Goal: Task Accomplishment & Management: Complete application form

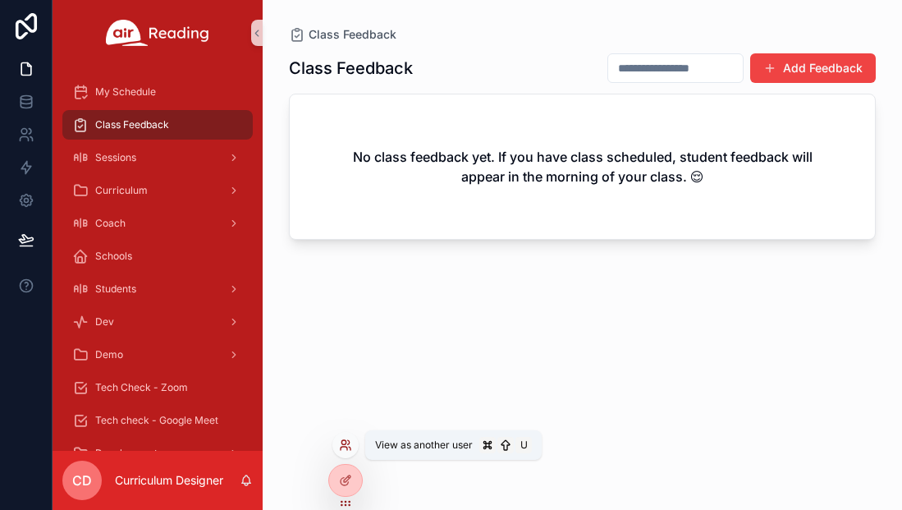
click at [348, 444] on icon at bounding box center [349, 442] width 2 height 4
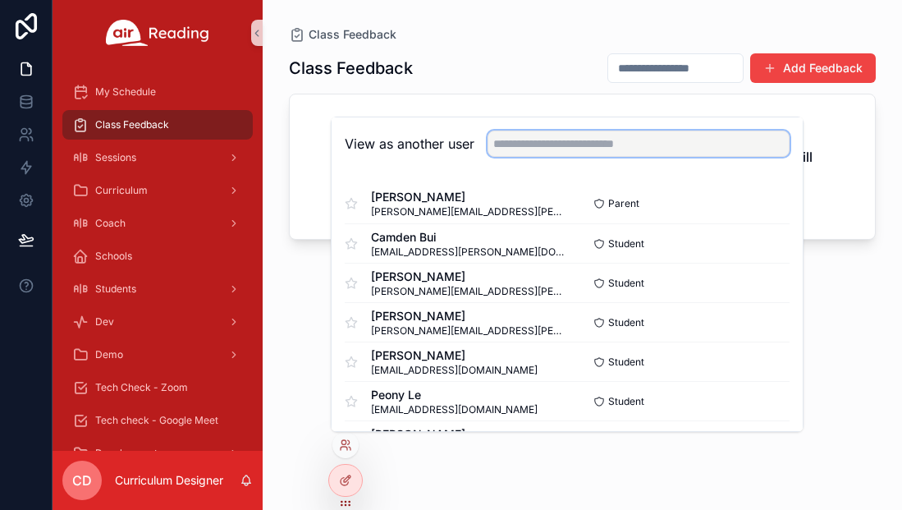
click at [503, 148] on input "text" at bounding box center [639, 144] width 302 height 26
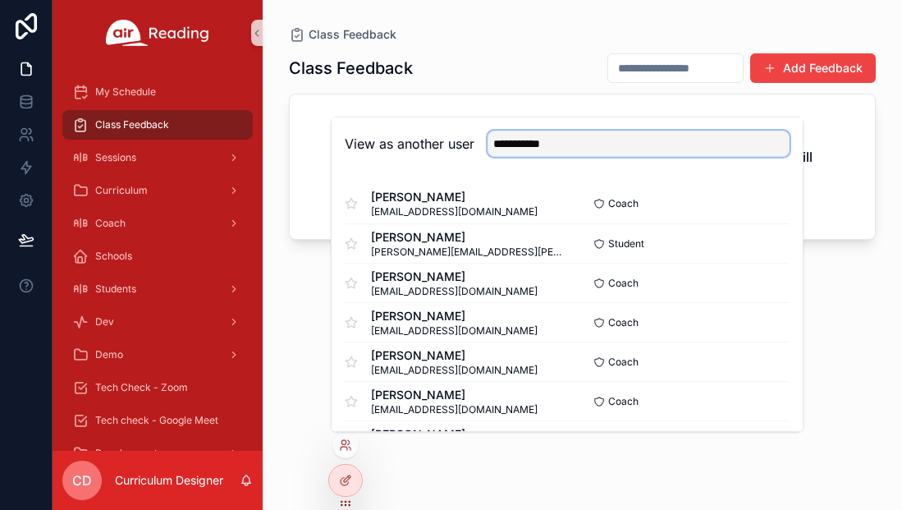
drag, startPoint x: 569, startPoint y: 140, endPoint x: 488, endPoint y: 140, distance: 81.3
click at [488, 140] on div "**********" at bounding box center [632, 144] width 315 height 26
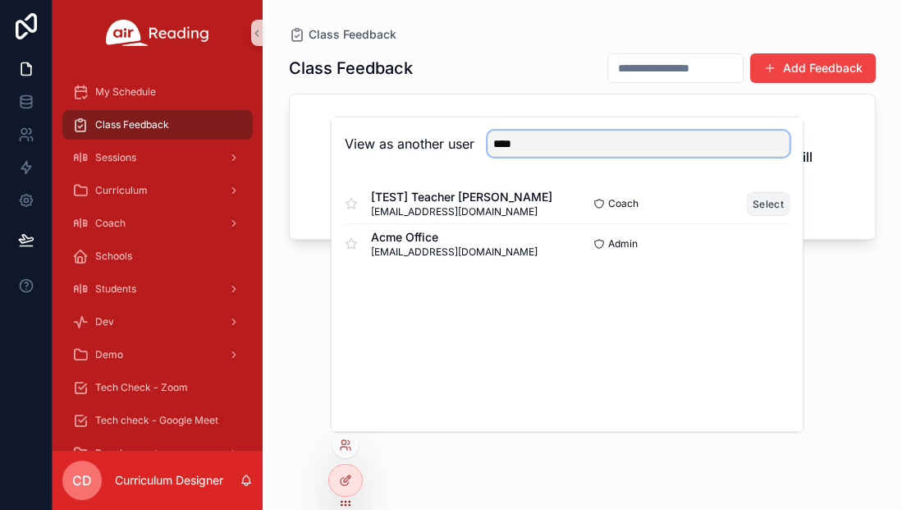
type input "****"
click at [772, 202] on button "Select" at bounding box center [768, 204] width 43 height 24
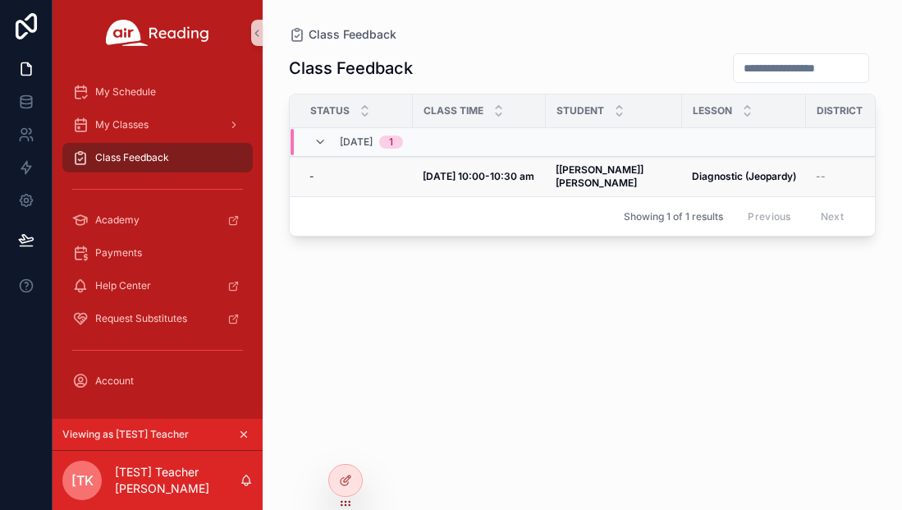
click at [460, 170] on strong "Sep 10, 10:00-10:30 am" at bounding box center [479, 176] width 112 height 12
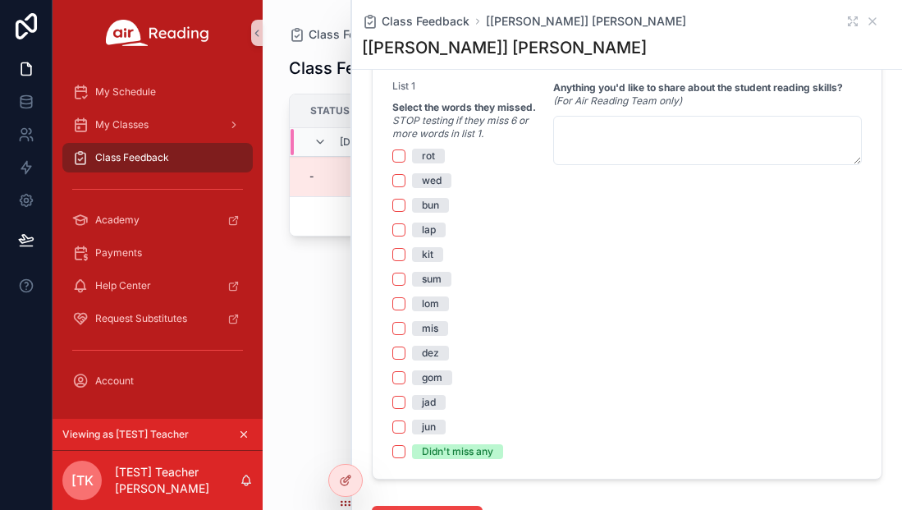
scroll to position [1072, 0]
click at [401, 278] on button "sum" at bounding box center [399, 278] width 13 height 13
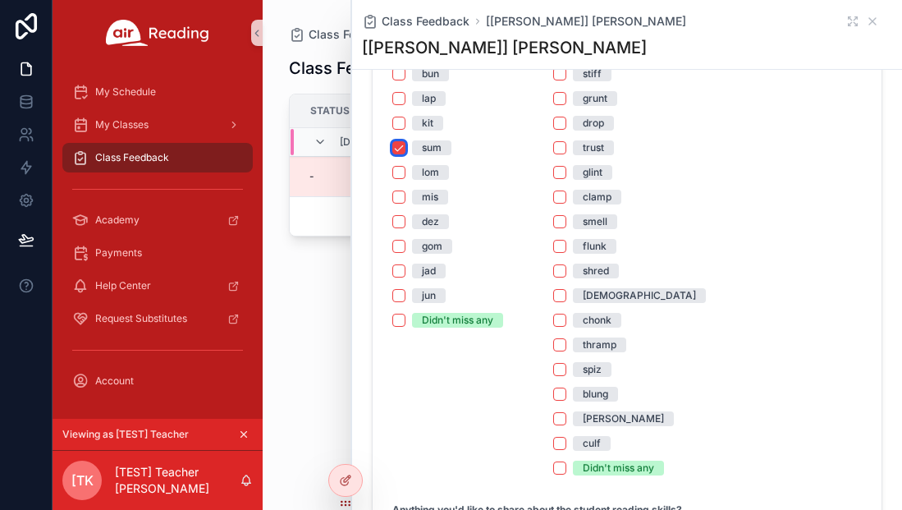
scroll to position [1224, 0]
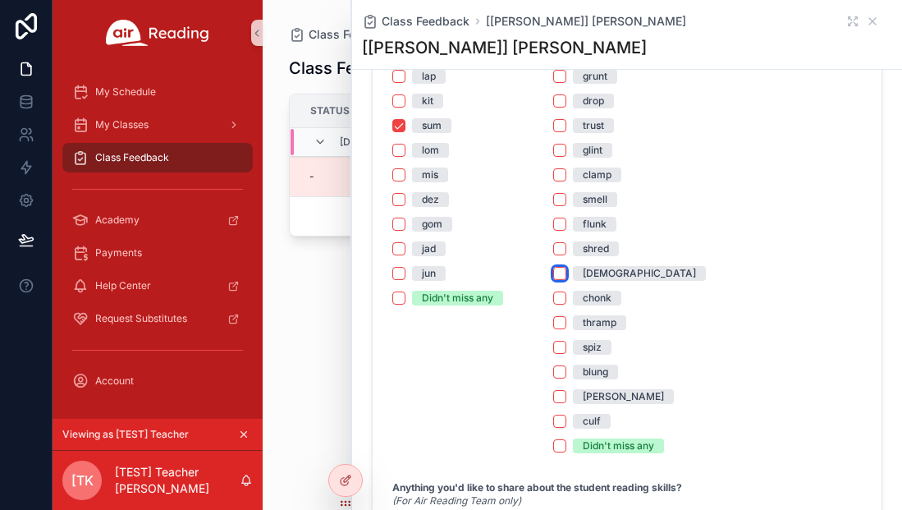
click at [562, 276] on button "chick" at bounding box center [559, 273] width 13 height 13
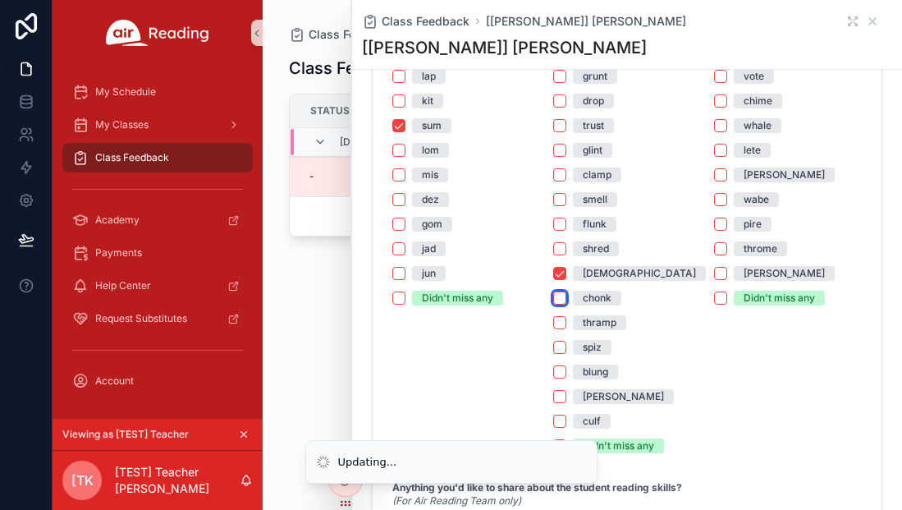
click at [562, 301] on button "chonk" at bounding box center [559, 298] width 13 height 13
click at [562, 322] on button "thramp" at bounding box center [559, 322] width 13 height 13
click at [562, 348] on button "spiz" at bounding box center [559, 347] width 13 height 13
click at [560, 370] on button "blung" at bounding box center [559, 371] width 13 height 13
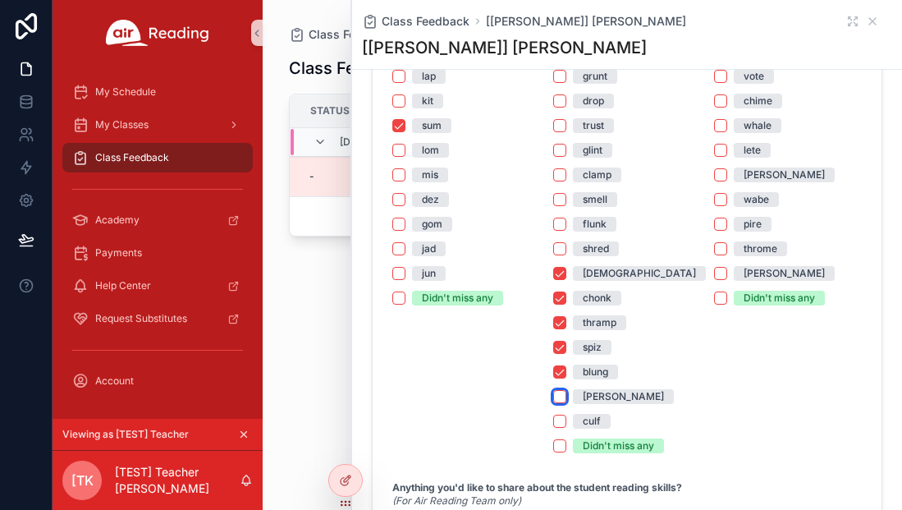
click at [558, 397] on button "steck" at bounding box center [559, 396] width 13 height 13
click at [562, 418] on button "culf" at bounding box center [559, 421] width 13 height 13
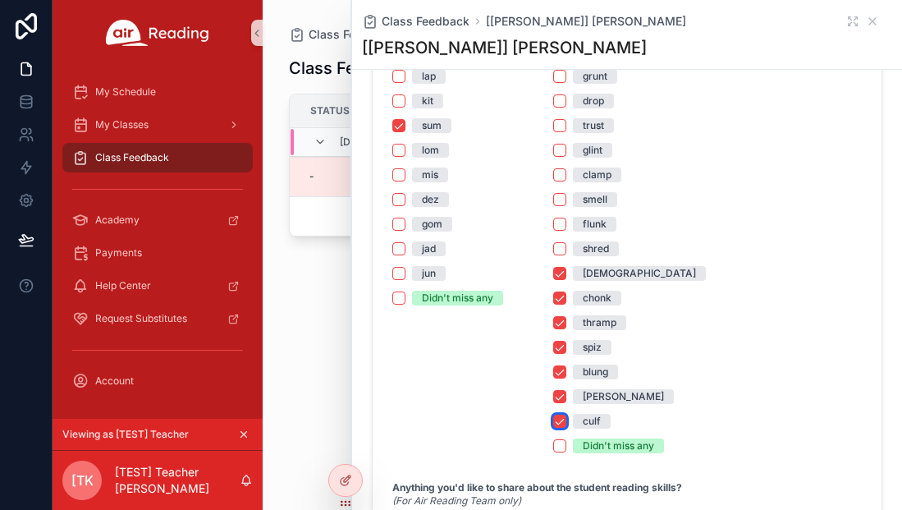
click at [562, 416] on button "culf" at bounding box center [559, 421] width 13 height 13
click at [562, 397] on button "steck" at bounding box center [559, 396] width 13 height 13
click at [559, 368] on button "blung" at bounding box center [559, 371] width 13 height 13
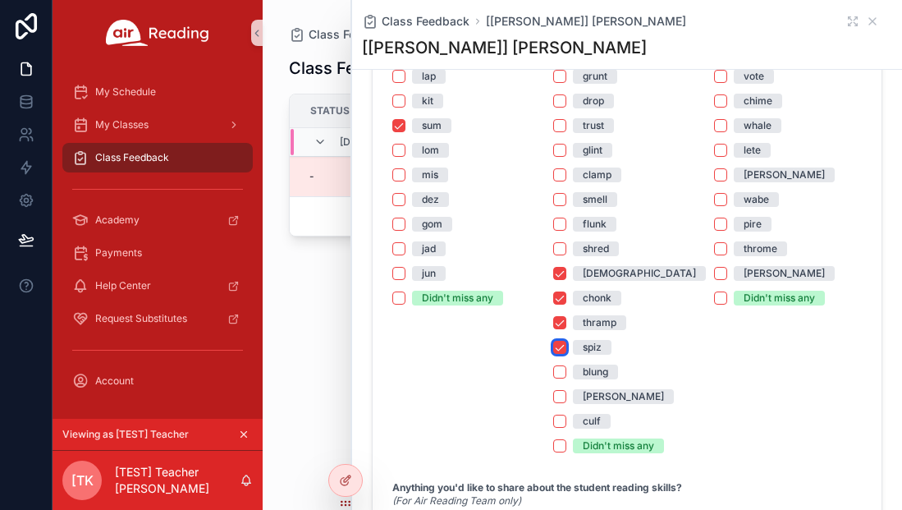
click at [563, 348] on button "spiz" at bounding box center [559, 347] width 13 height 13
click at [563, 349] on button "spiz" at bounding box center [559, 347] width 13 height 13
click at [562, 370] on button "blung" at bounding box center [559, 371] width 13 height 13
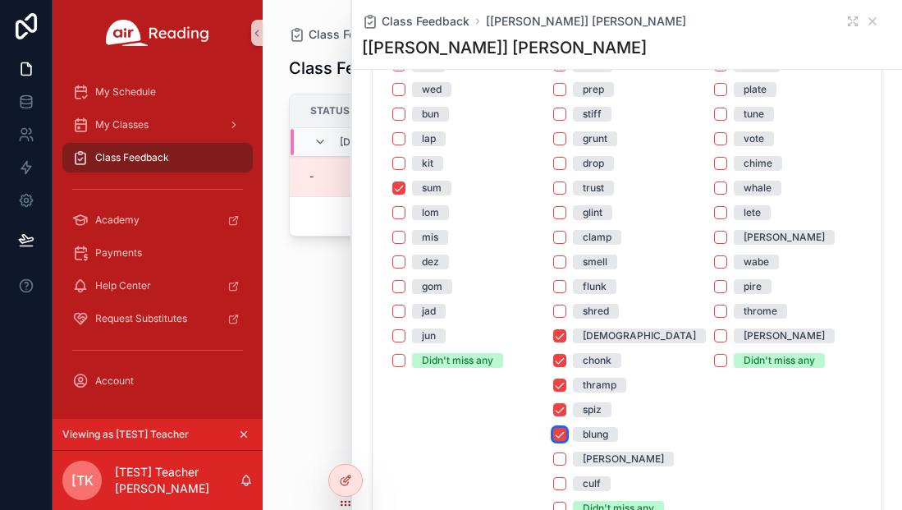
scroll to position [1165, 0]
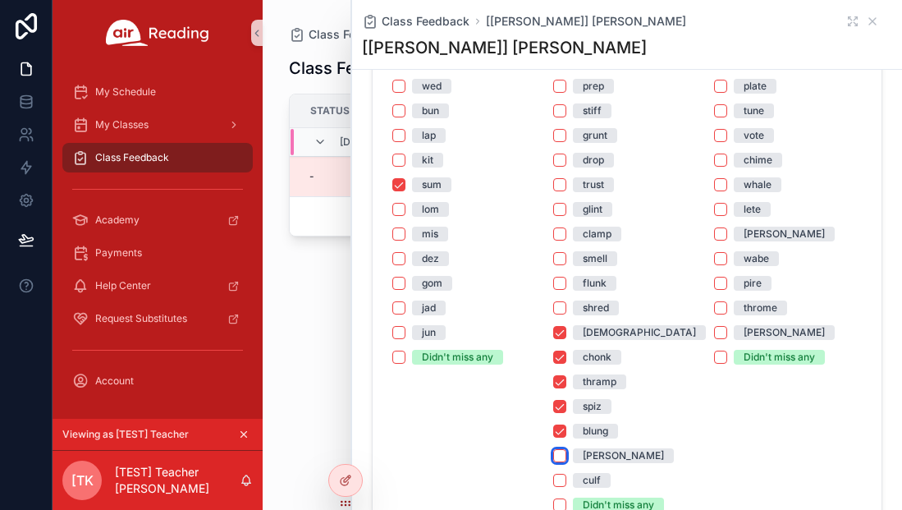
click at [559, 459] on button "steck" at bounding box center [559, 455] width 13 height 13
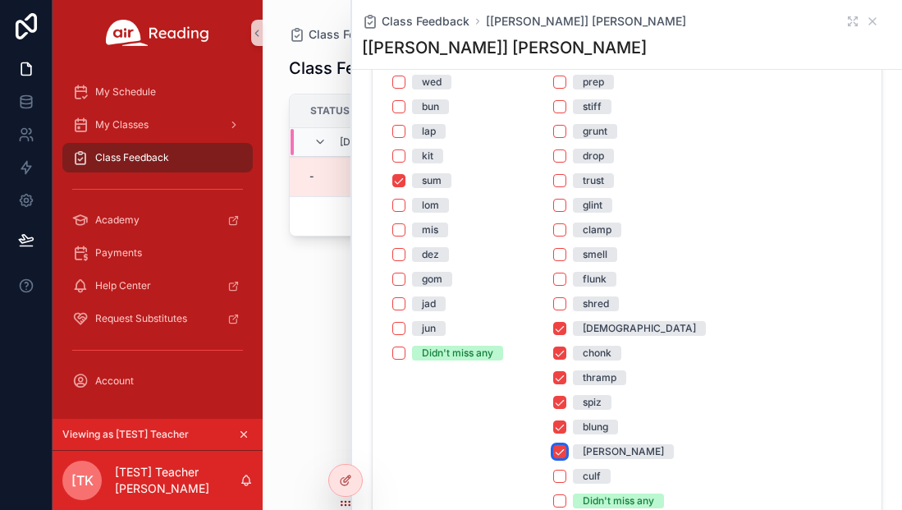
scroll to position [1215, 0]
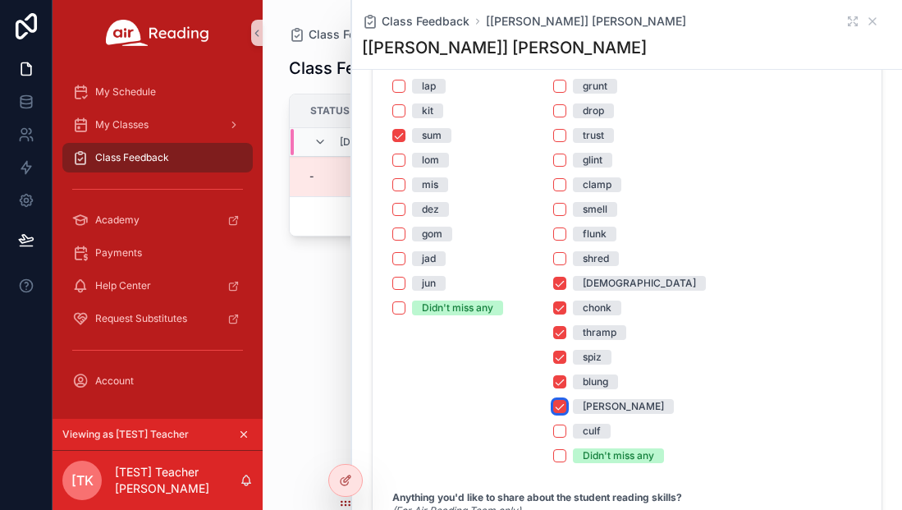
click at [562, 406] on button "steck" at bounding box center [559, 406] width 13 height 13
click at [562, 382] on button "blung" at bounding box center [559, 381] width 13 height 13
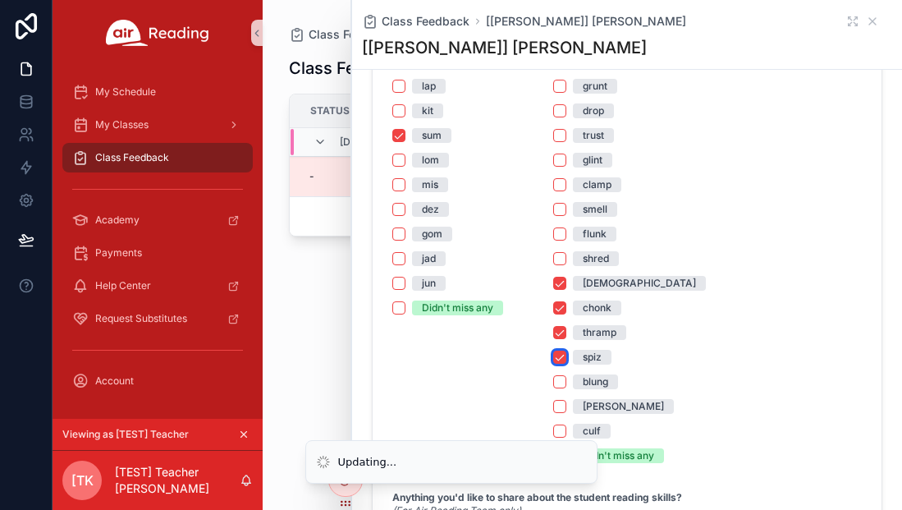
click at [562, 356] on button "spiz" at bounding box center [559, 357] width 13 height 13
click at [560, 328] on button "thramp" at bounding box center [559, 332] width 13 height 13
click at [559, 305] on button "chonk" at bounding box center [559, 307] width 13 height 13
click at [559, 283] on button "chick" at bounding box center [559, 283] width 13 height 13
click at [402, 138] on button "sum" at bounding box center [399, 135] width 13 height 13
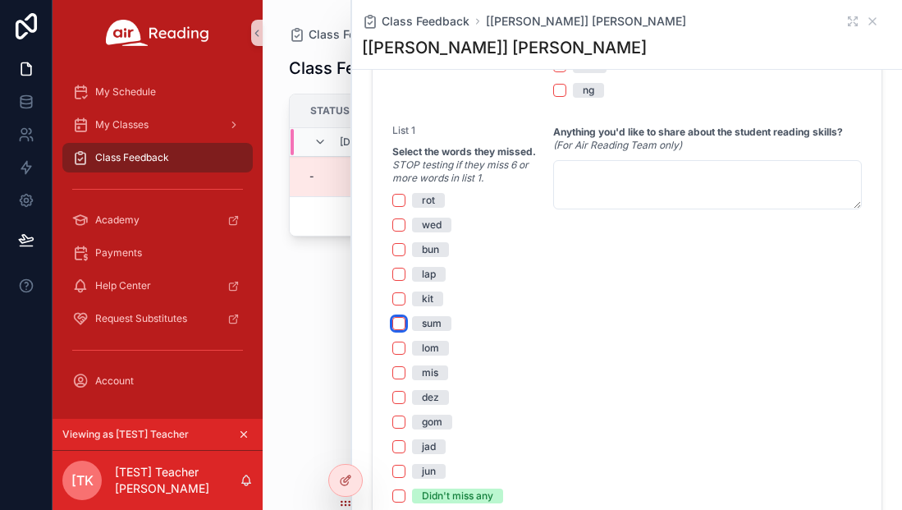
scroll to position [1013, 0]
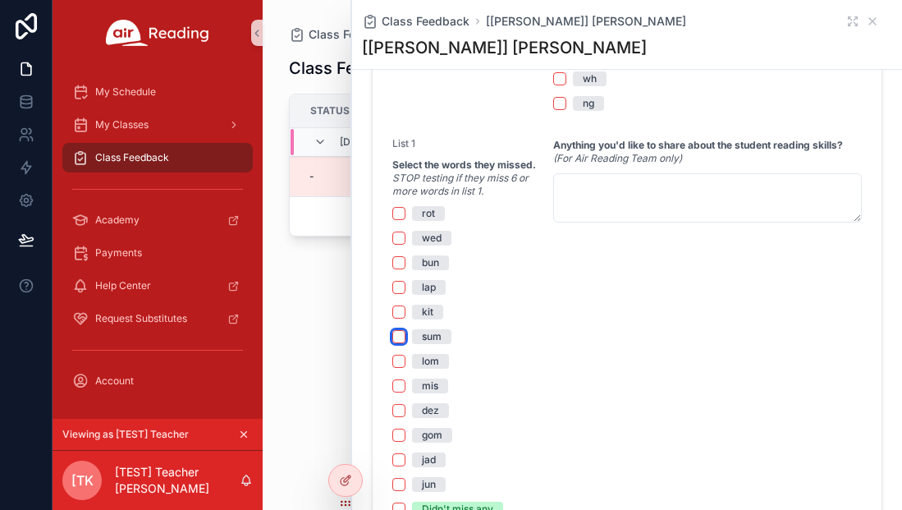
click at [400, 333] on button "sum" at bounding box center [399, 336] width 13 height 13
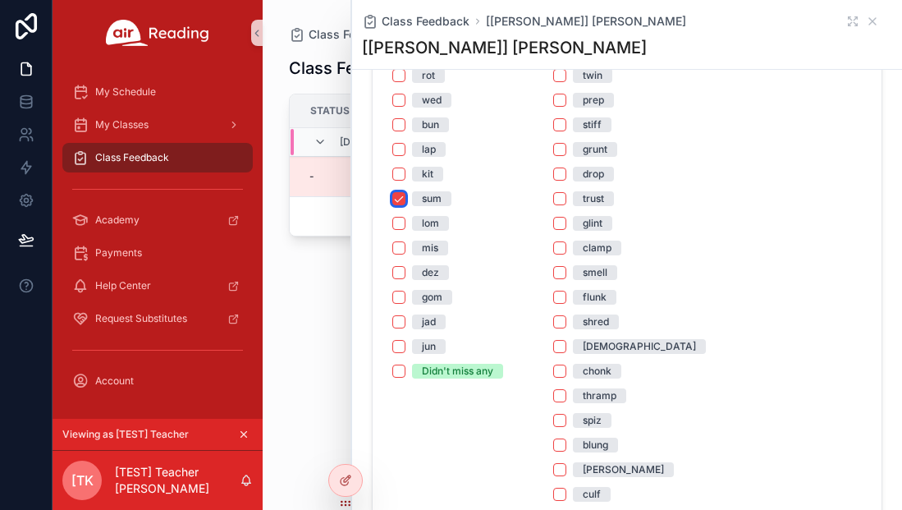
scroll to position [1141, 0]
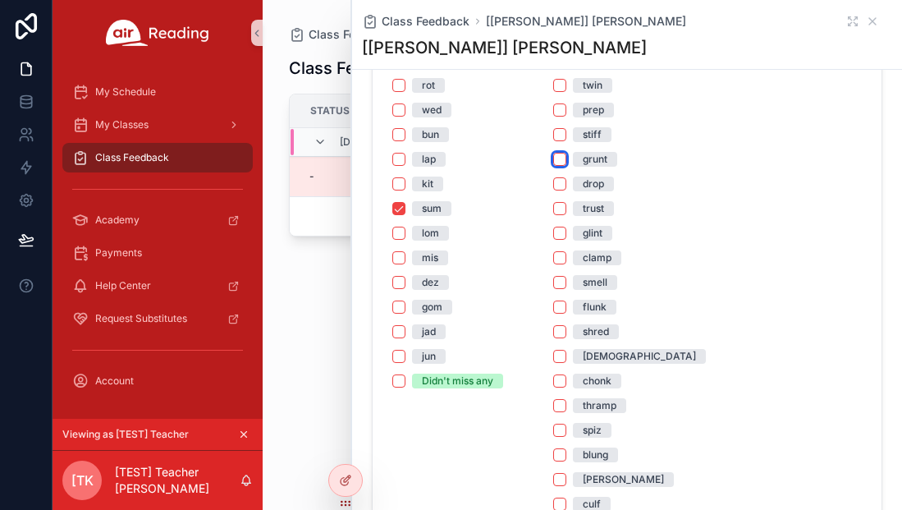
click at [563, 159] on button "grunt" at bounding box center [559, 159] width 13 height 13
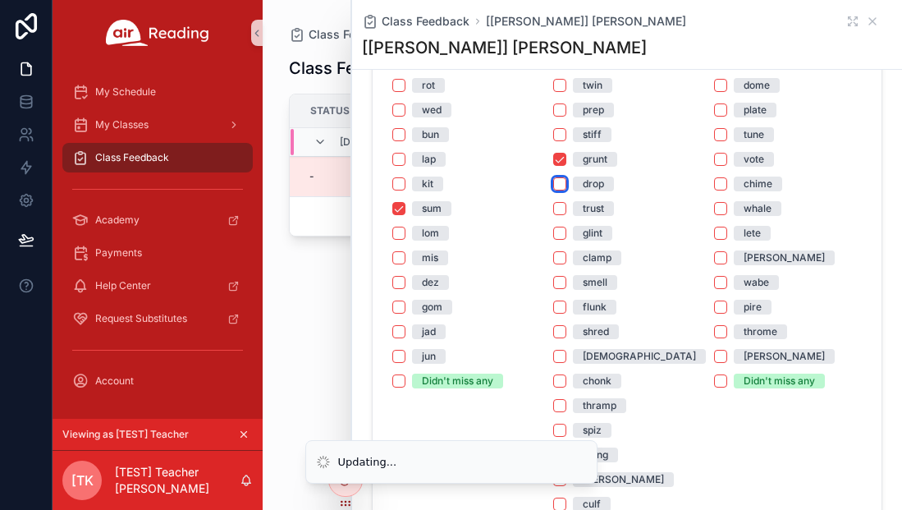
click at [563, 184] on button "drop" at bounding box center [559, 183] width 13 height 13
click at [563, 204] on button "trust" at bounding box center [559, 208] width 13 height 13
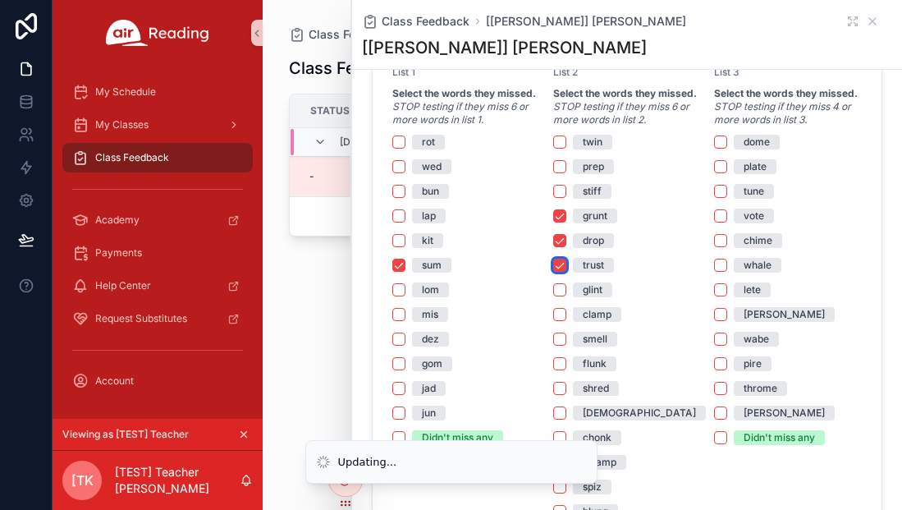
scroll to position [1059, 0]
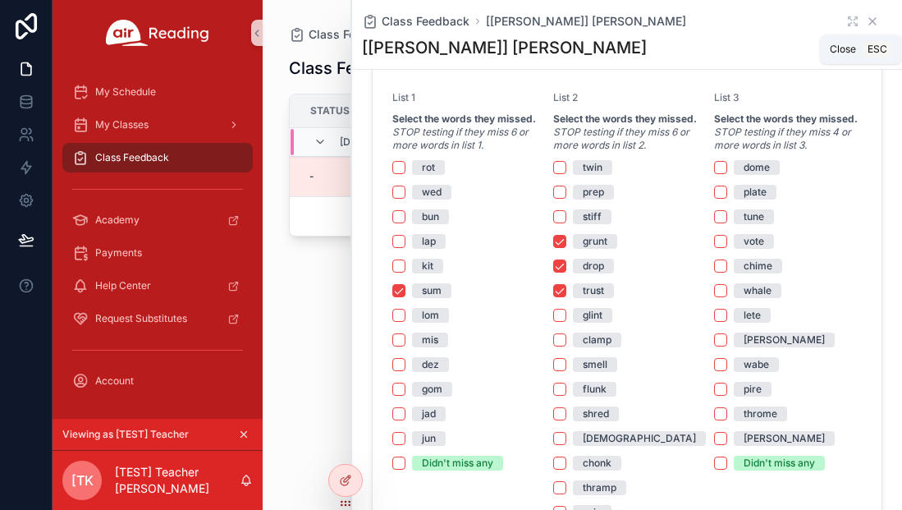
click at [872, 16] on icon "scrollable content" at bounding box center [872, 21] width 13 height 13
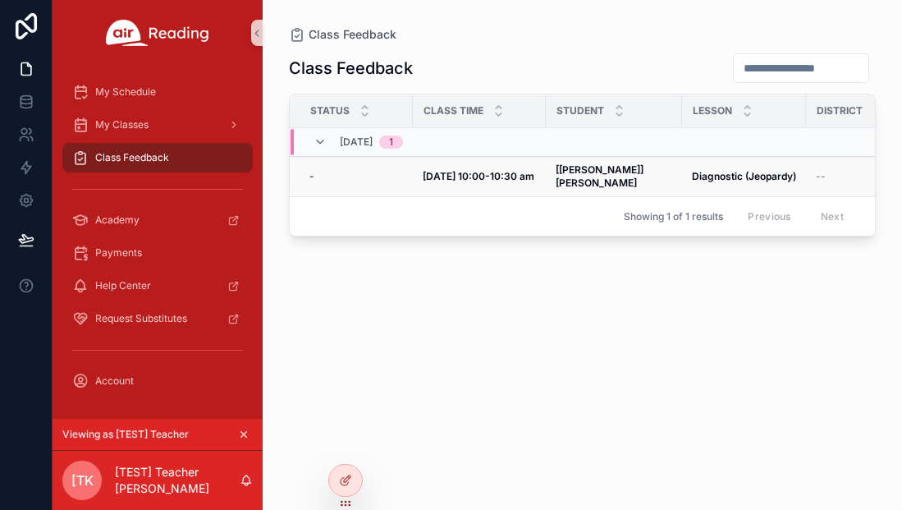
click at [583, 171] on strong "[Dexter] Jackie C" at bounding box center [601, 175] width 90 height 25
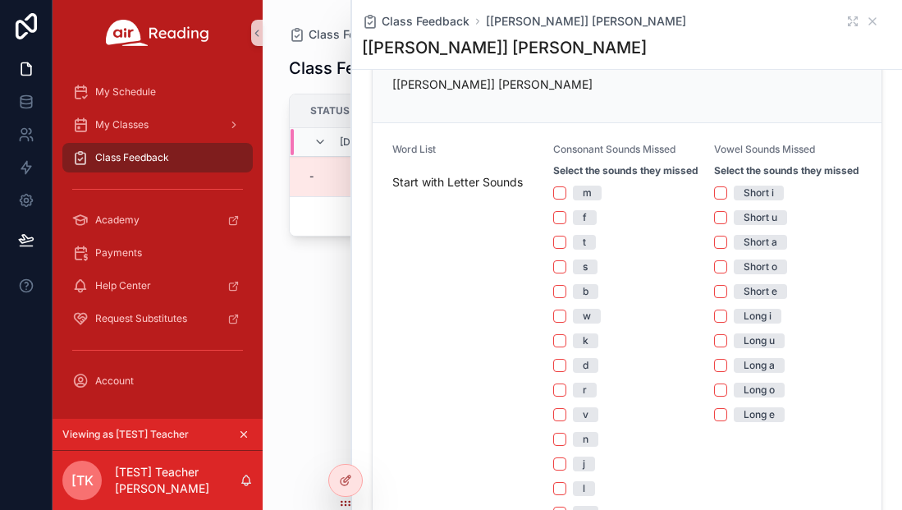
scroll to position [362, 0]
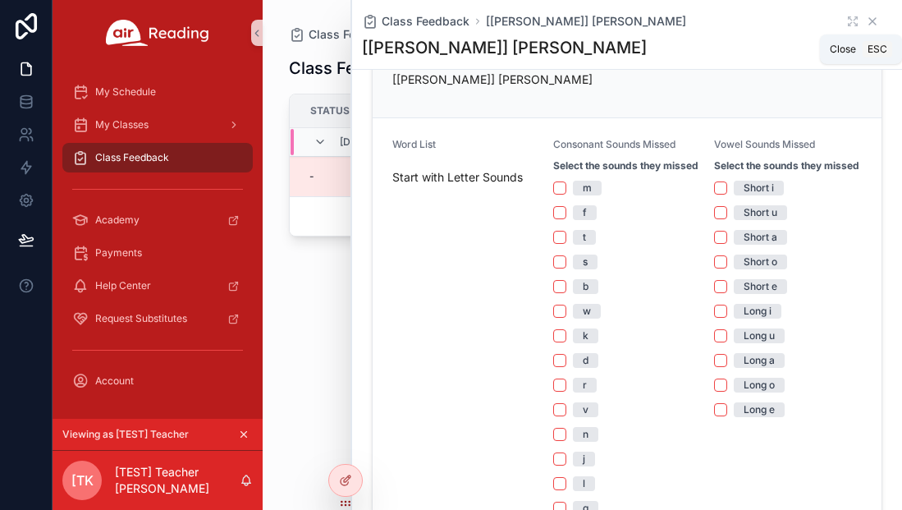
click at [873, 20] on icon "scrollable content" at bounding box center [873, 21] width 7 height 7
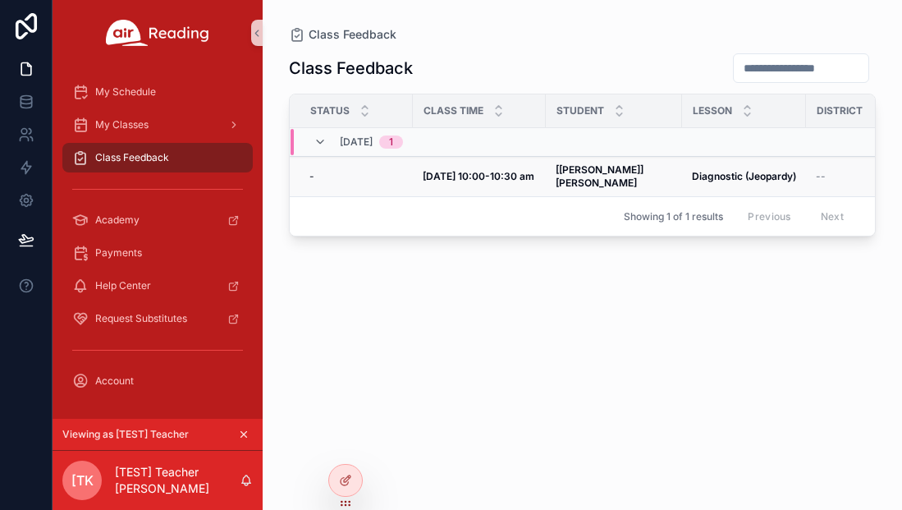
click at [512, 170] on strong "Sep 10, 10:00-10:30 am" at bounding box center [479, 176] width 112 height 12
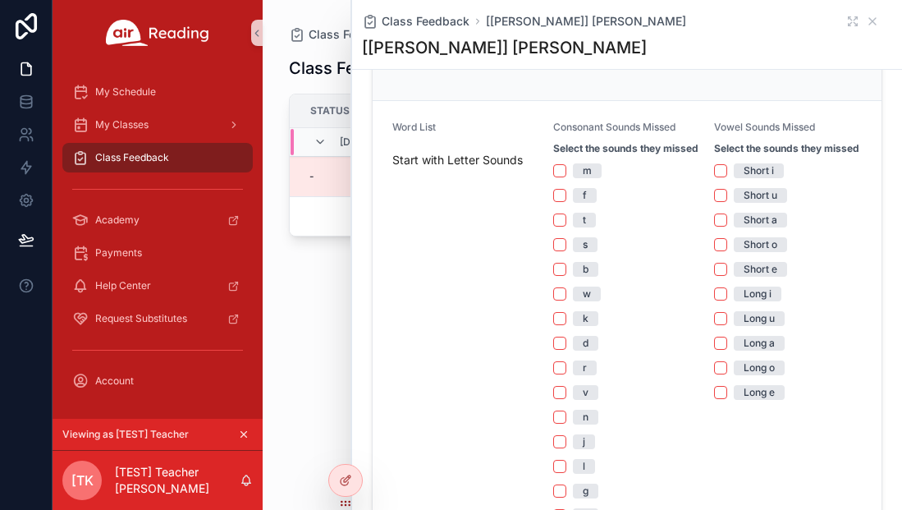
scroll to position [437, 0]
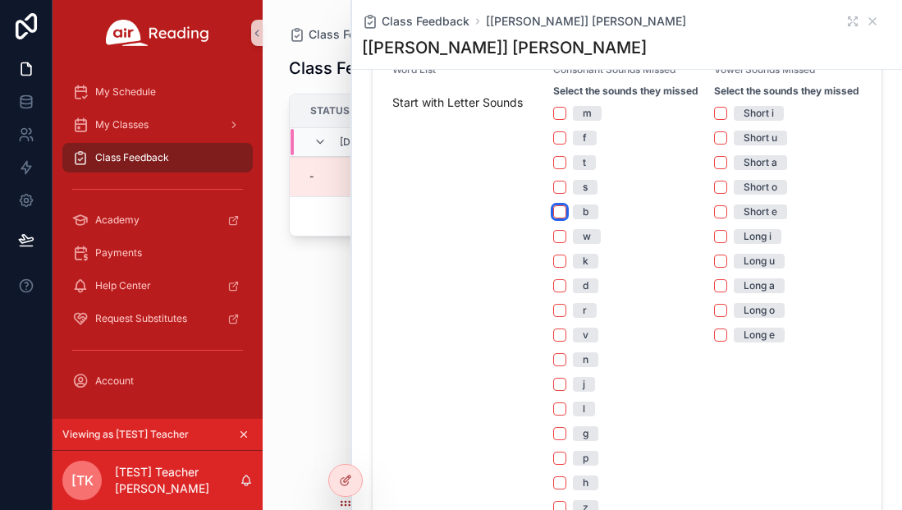
click at [563, 213] on button "b" at bounding box center [559, 211] width 13 height 13
click at [560, 287] on button "d" at bounding box center [559, 285] width 13 height 13
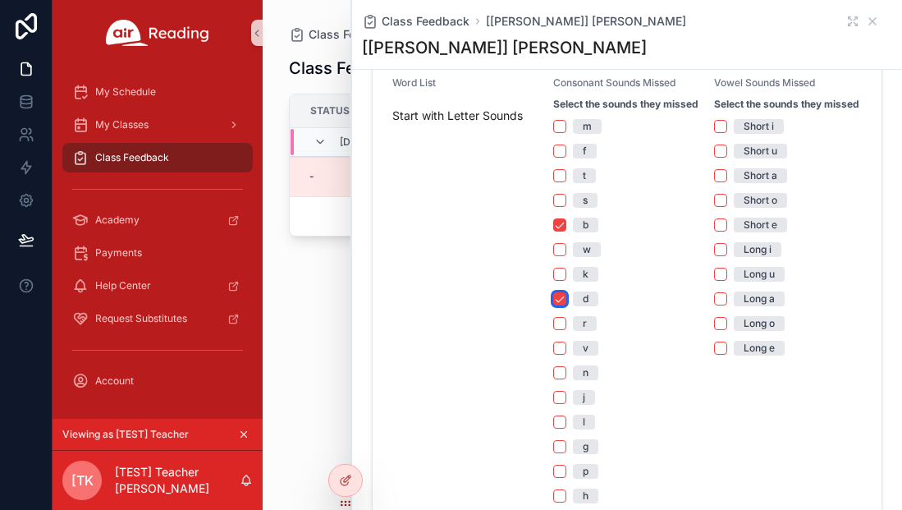
scroll to position [413, 0]
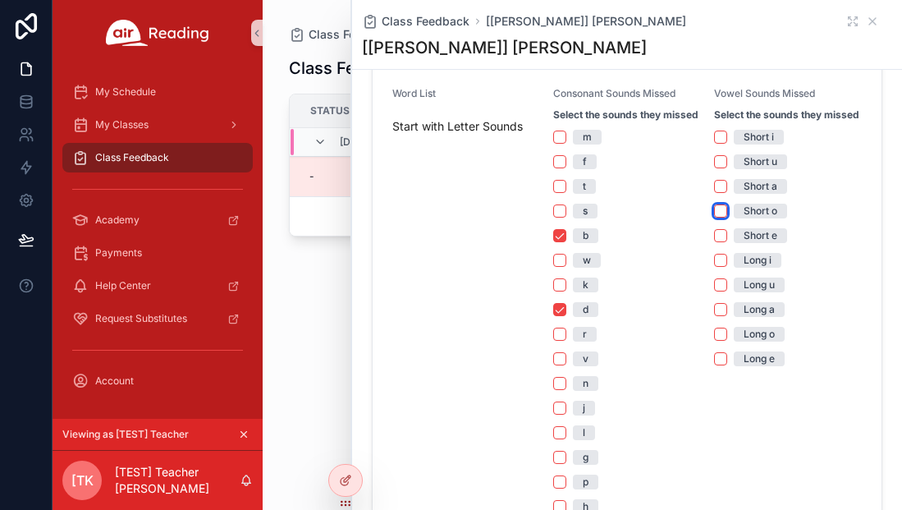
click at [721, 209] on button "Short o" at bounding box center [720, 210] width 13 height 13
click at [725, 336] on button "Long o" at bounding box center [720, 334] width 13 height 13
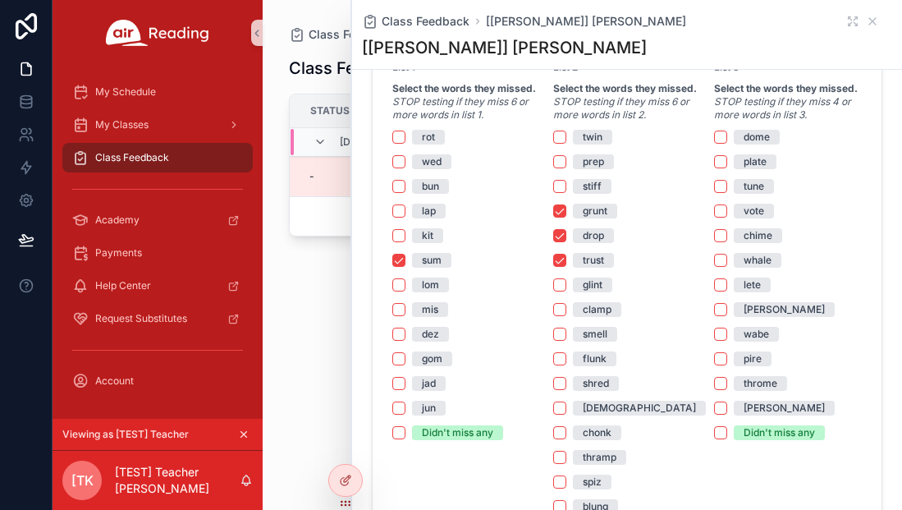
scroll to position [1094, 0]
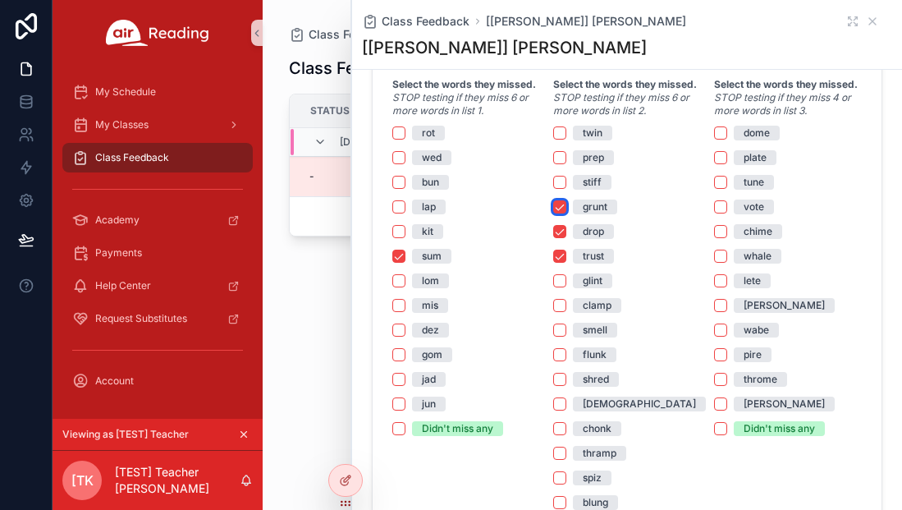
click at [562, 208] on button "grunt" at bounding box center [559, 206] width 13 height 13
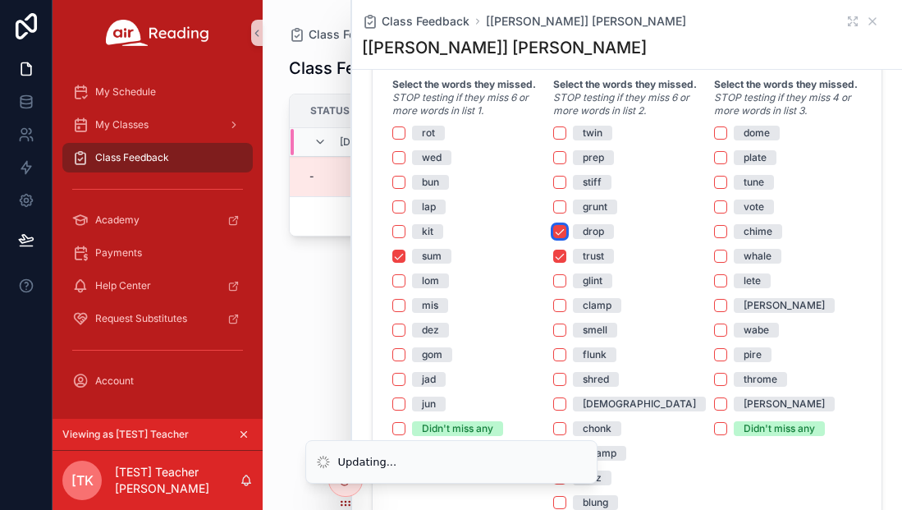
click at [562, 234] on button "drop" at bounding box center [559, 231] width 13 height 13
click at [562, 252] on button "trust" at bounding box center [559, 256] width 13 height 13
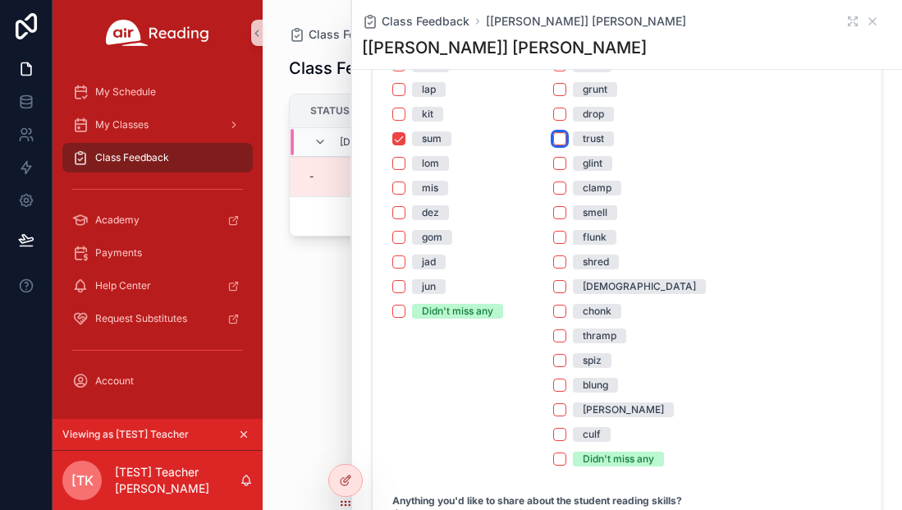
scroll to position [1113, 0]
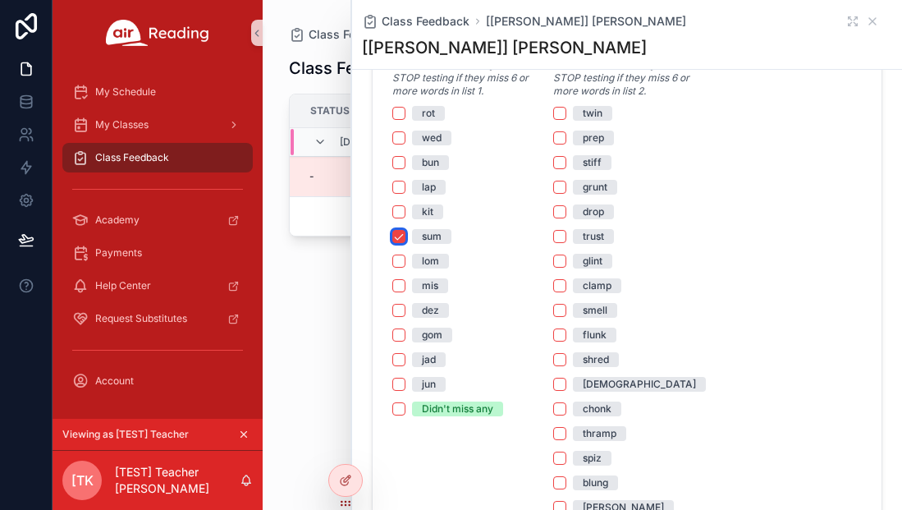
click at [398, 232] on button "sum" at bounding box center [399, 236] width 13 height 13
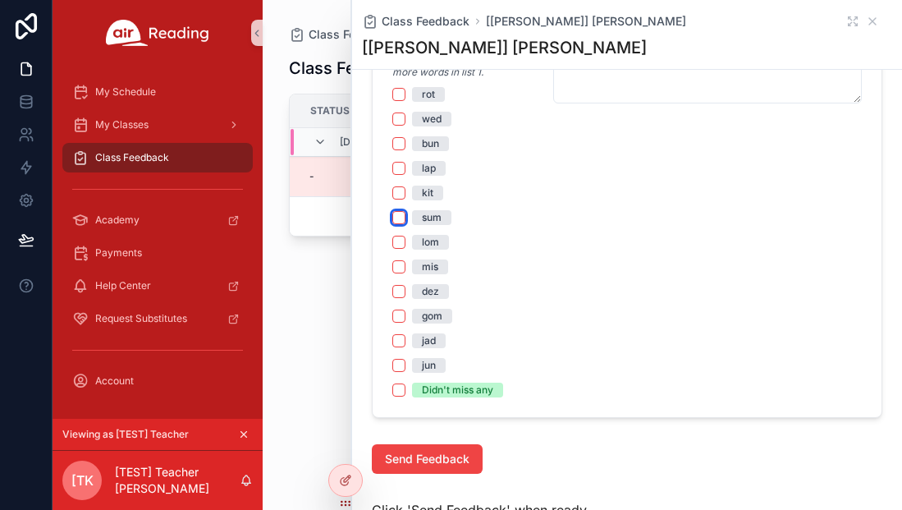
scroll to position [1135, 0]
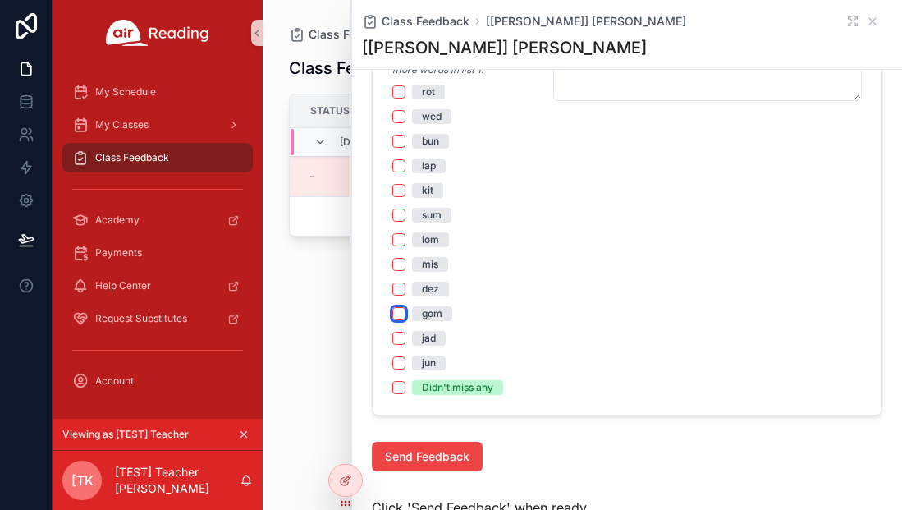
click at [402, 313] on button "gom" at bounding box center [399, 313] width 13 height 13
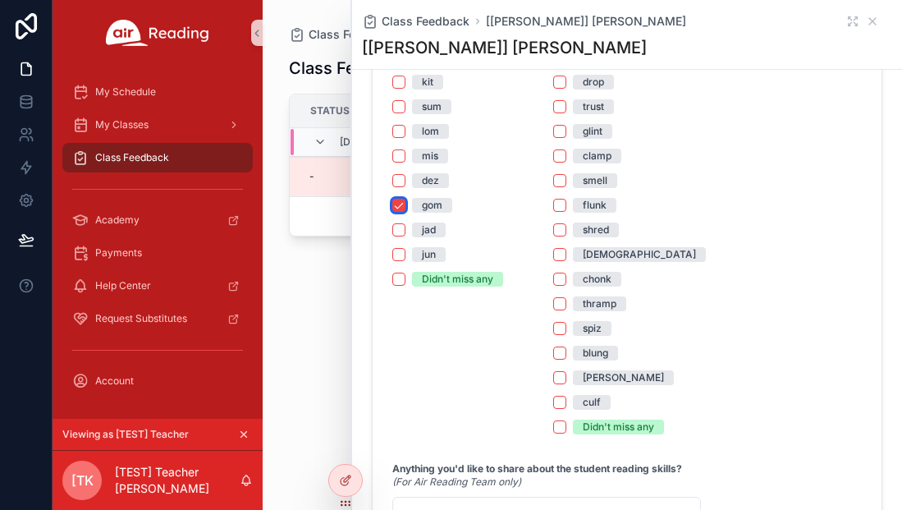
scroll to position [1247, 0]
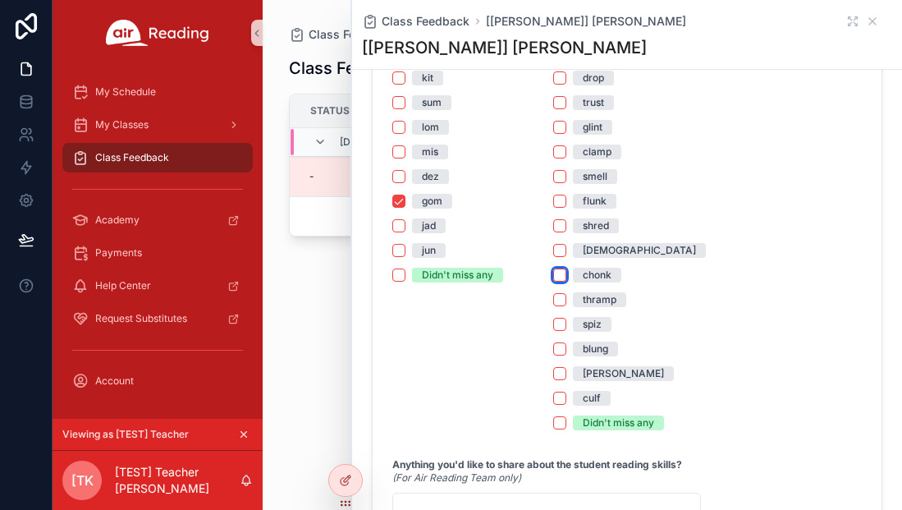
click at [564, 274] on button "chonk" at bounding box center [559, 275] width 13 height 13
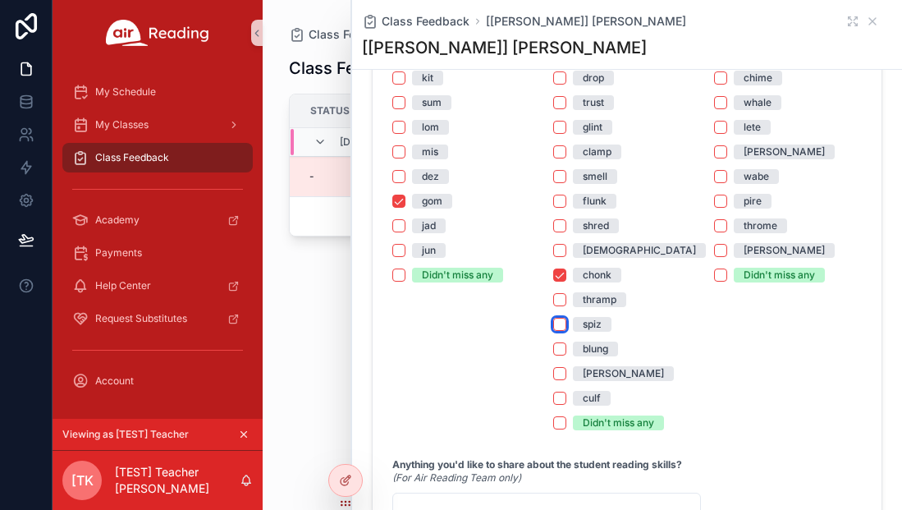
click at [562, 326] on button "spiz" at bounding box center [559, 324] width 13 height 13
click at [562, 400] on button "culf" at bounding box center [559, 398] width 13 height 13
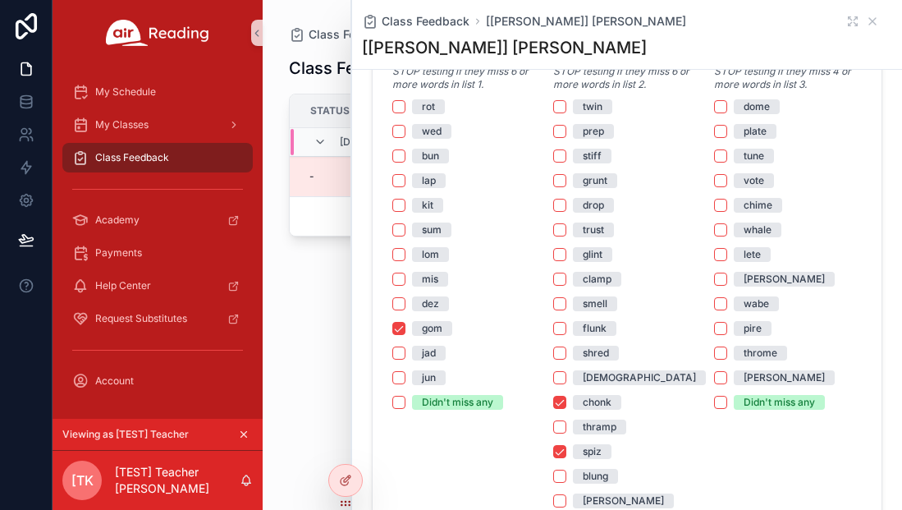
scroll to position [1121, 0]
click at [719, 106] on button "dome" at bounding box center [720, 105] width 13 height 13
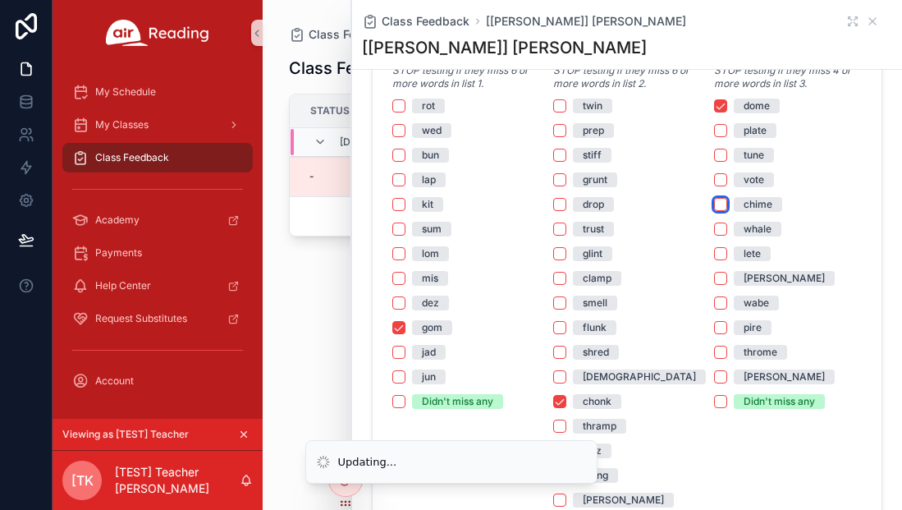
click at [723, 204] on button "chime" at bounding box center [720, 204] width 13 height 13
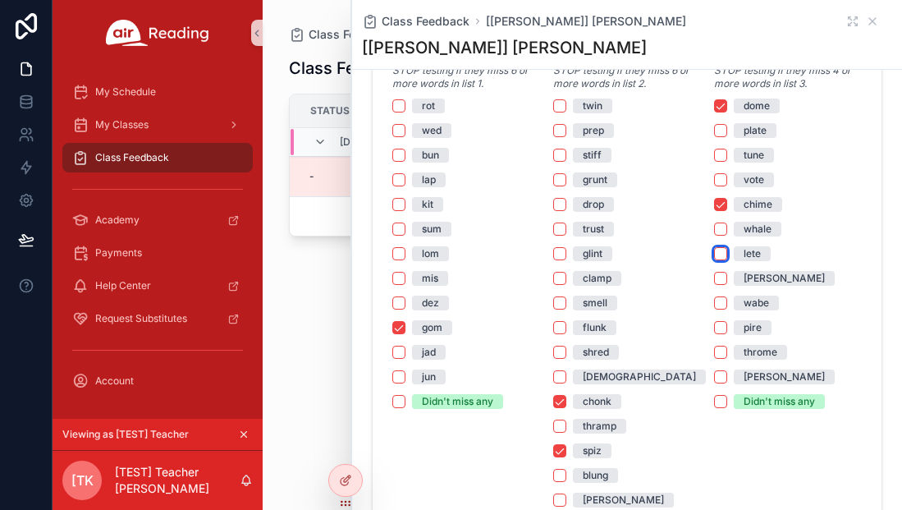
click at [724, 254] on button "lete" at bounding box center [720, 253] width 13 height 13
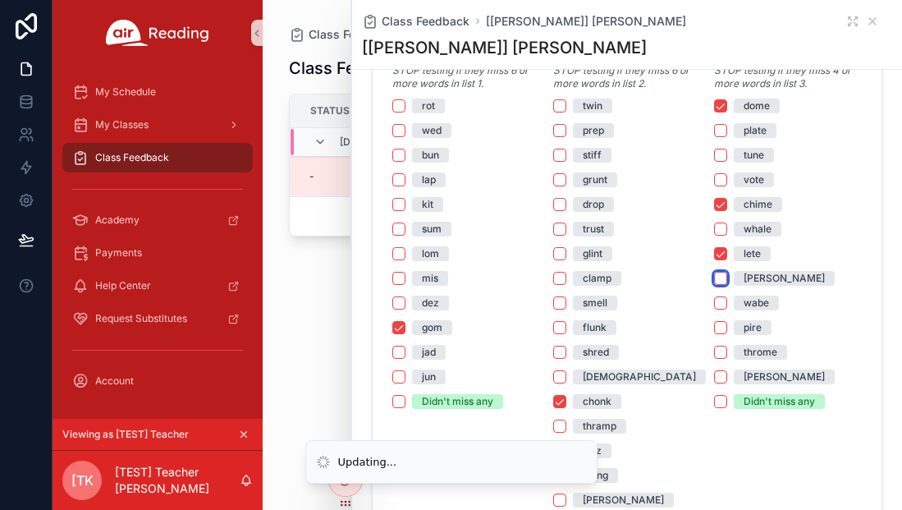
click at [722, 280] on button "pruse" at bounding box center [720, 278] width 13 height 13
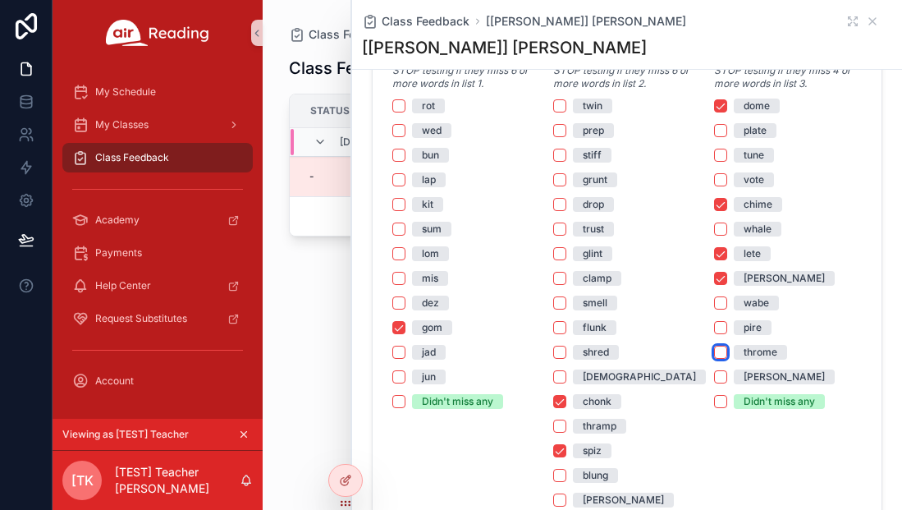
click at [724, 356] on button "throme" at bounding box center [720, 352] width 13 height 13
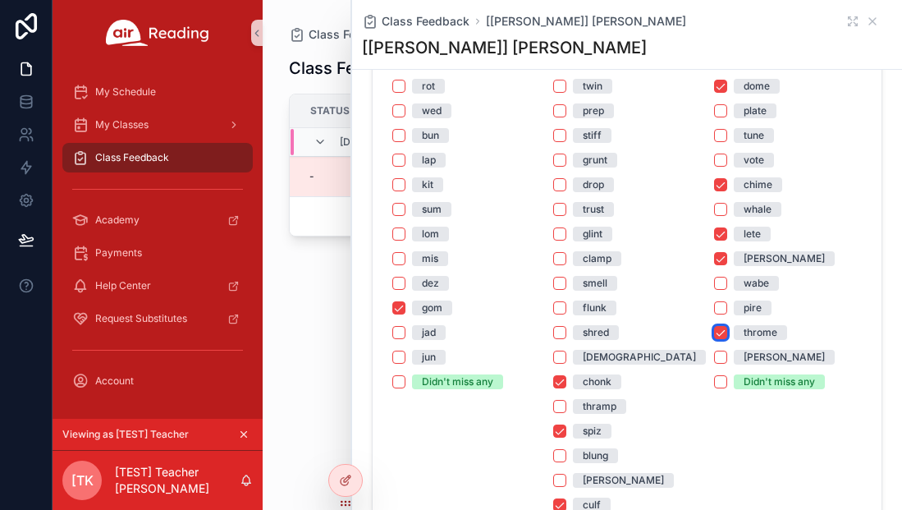
scroll to position [1155, 0]
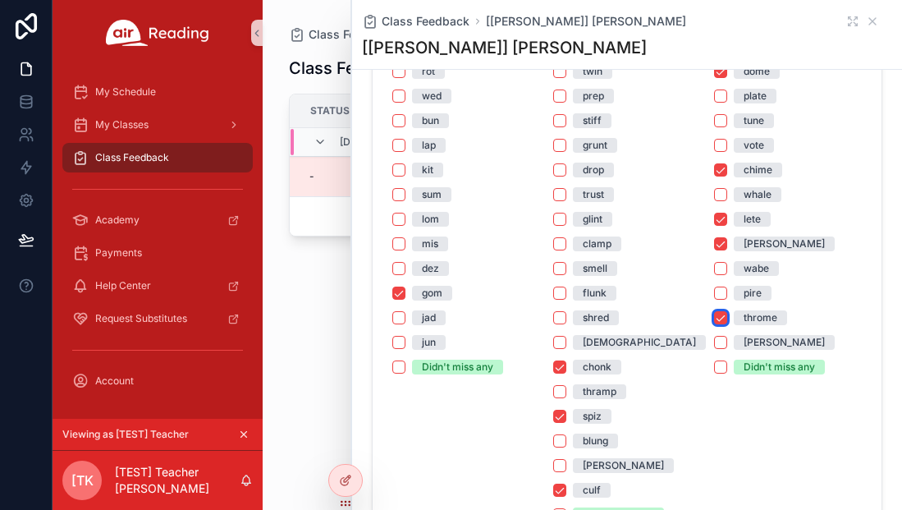
click at [722, 320] on button "throme" at bounding box center [720, 317] width 13 height 13
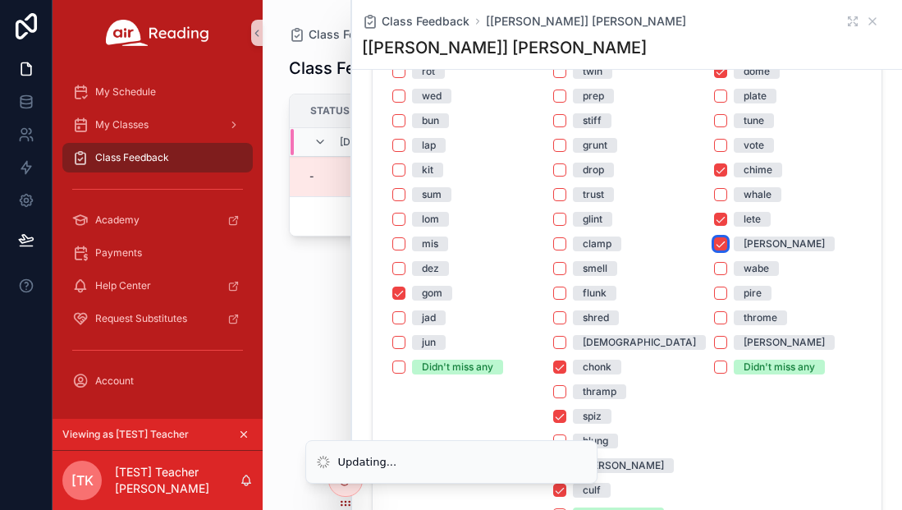
click at [720, 247] on button "pruse" at bounding box center [720, 243] width 13 height 13
click at [723, 221] on button "lete" at bounding box center [720, 219] width 13 height 13
click at [723, 170] on button "chime" at bounding box center [720, 169] width 13 height 13
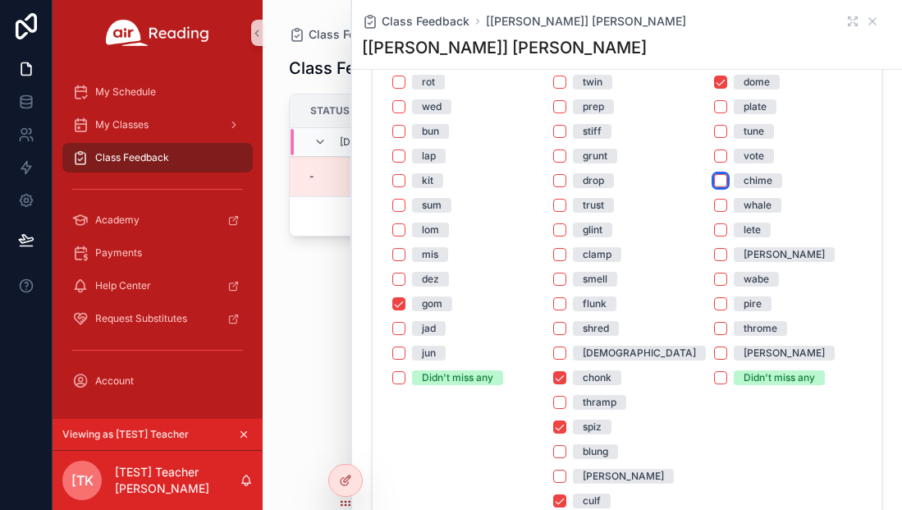
scroll to position [1180, 0]
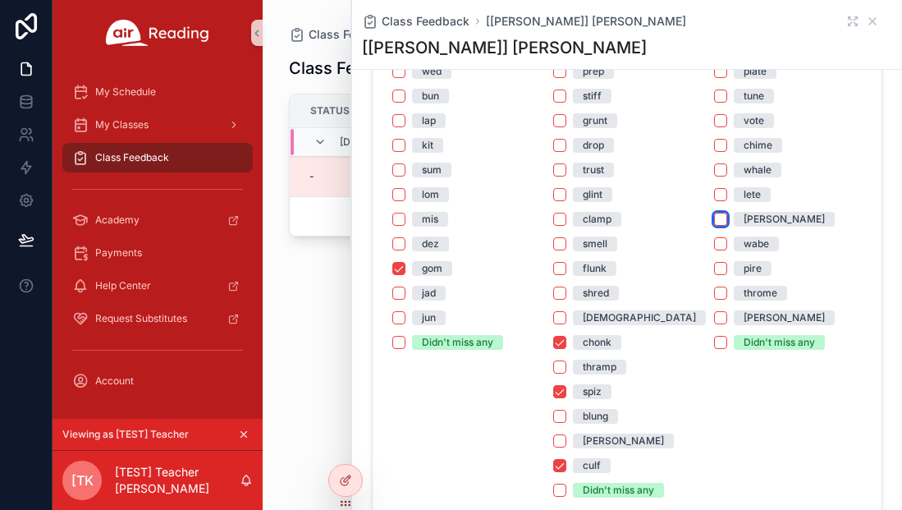
click at [723, 220] on button "pruse" at bounding box center [720, 219] width 13 height 13
click at [725, 289] on button "throme" at bounding box center [720, 293] width 13 height 13
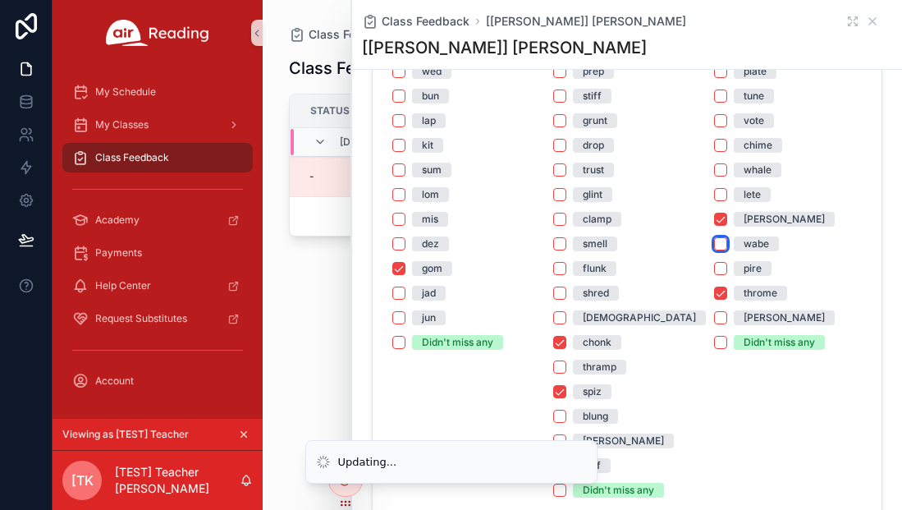
click at [725, 246] on button "wabe" at bounding box center [720, 243] width 13 height 13
click at [719, 195] on button "lete" at bounding box center [720, 194] width 13 height 13
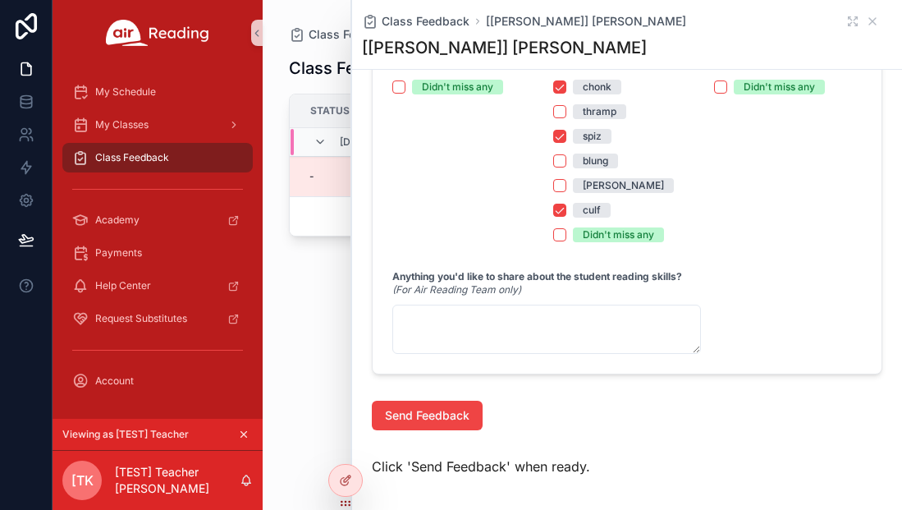
scroll to position [1477, 0]
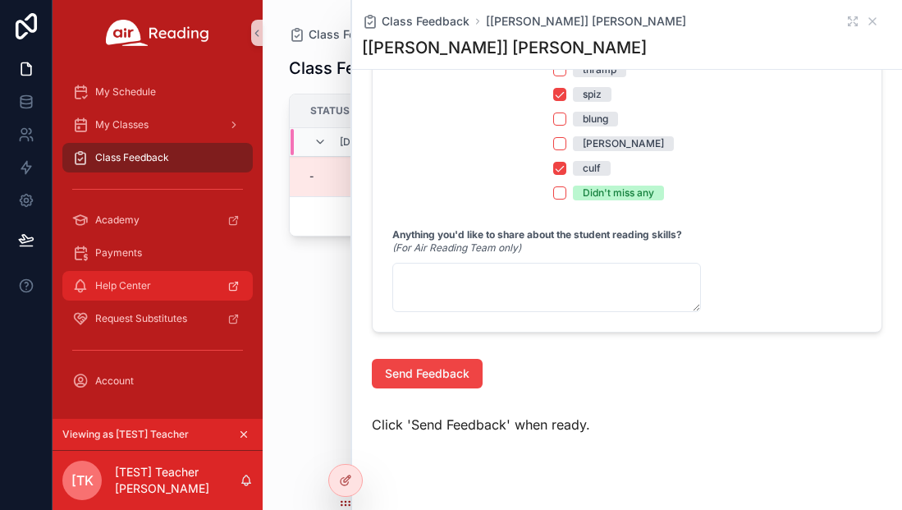
click at [131, 288] on span "Help Center" at bounding box center [123, 285] width 56 height 13
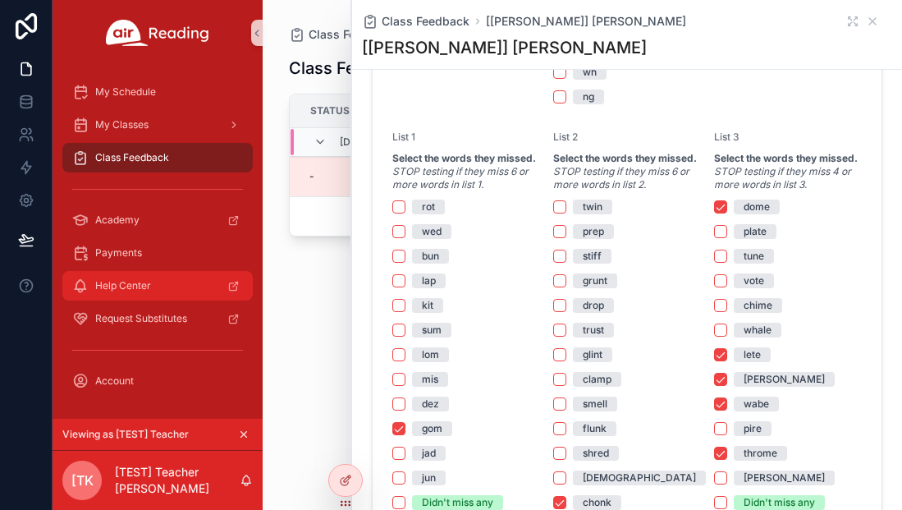
scroll to position [1055, 0]
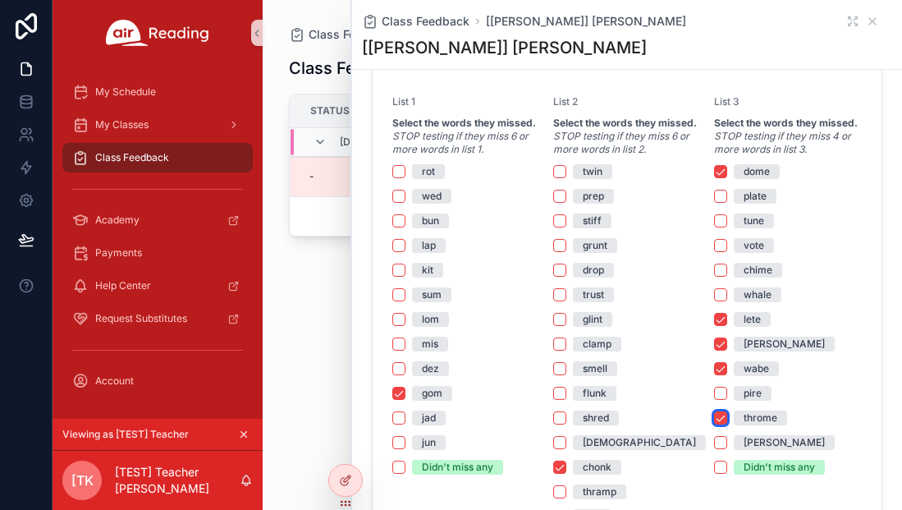
click at [724, 417] on button "throme" at bounding box center [720, 417] width 13 height 13
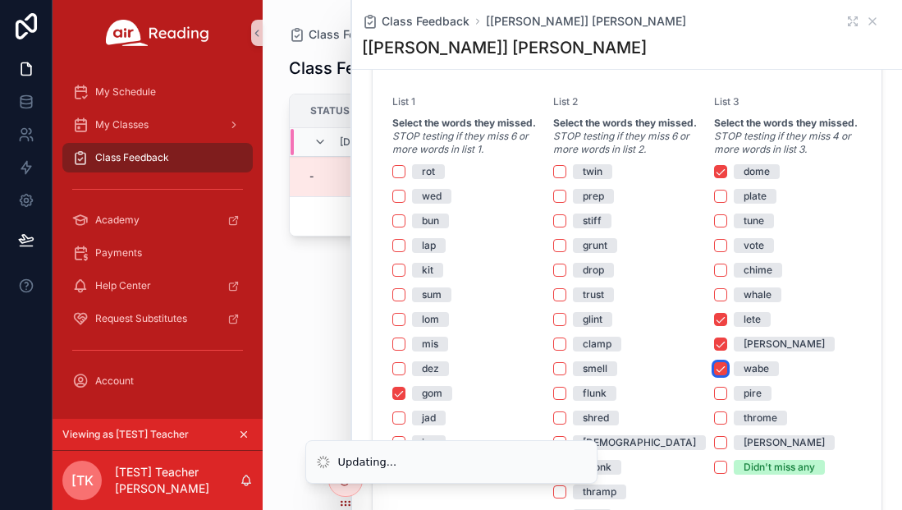
click at [722, 370] on button "wabe" at bounding box center [720, 368] width 13 height 13
click at [722, 341] on button "pruse" at bounding box center [720, 343] width 13 height 13
click at [722, 324] on button "lete" at bounding box center [720, 319] width 13 height 13
click at [721, 172] on button "dome" at bounding box center [720, 171] width 13 height 13
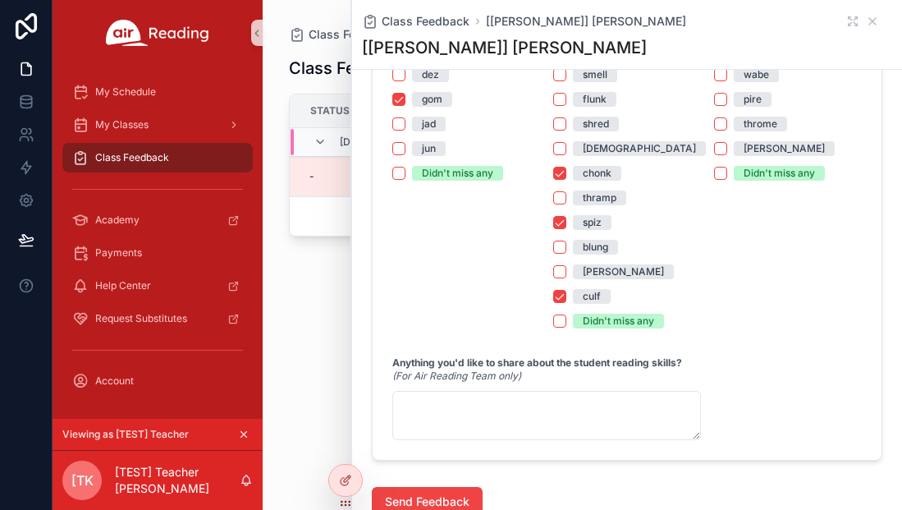
scroll to position [1351, 0]
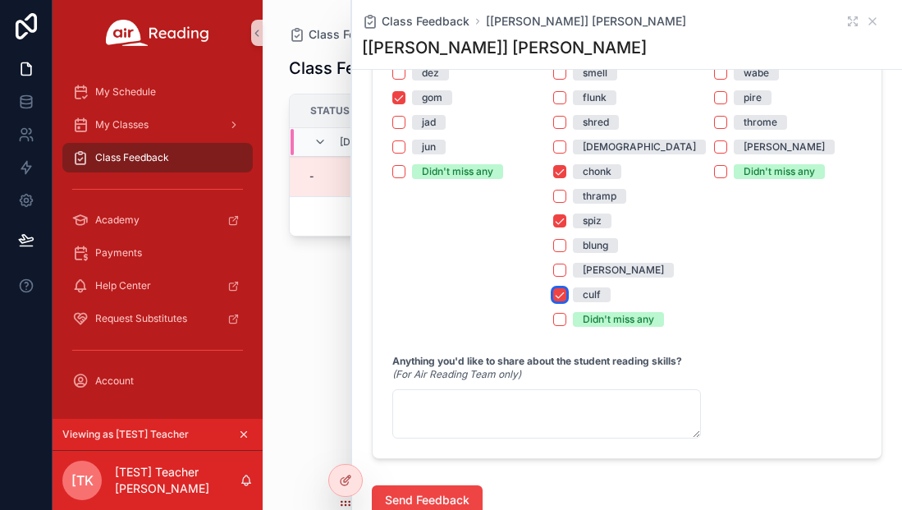
click at [563, 296] on button "culf" at bounding box center [559, 294] width 13 height 13
click at [562, 223] on button "spiz" at bounding box center [559, 220] width 13 height 13
click at [560, 172] on button "chonk" at bounding box center [559, 171] width 13 height 13
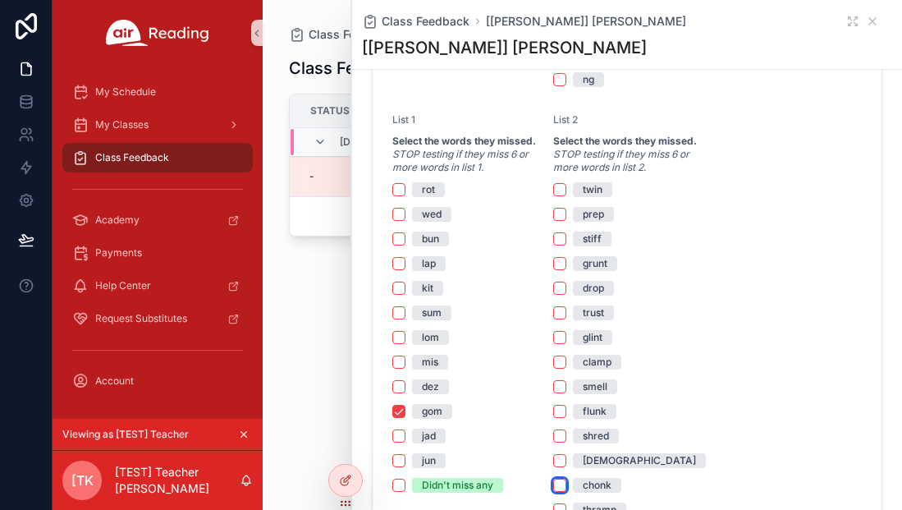
scroll to position [1030, 0]
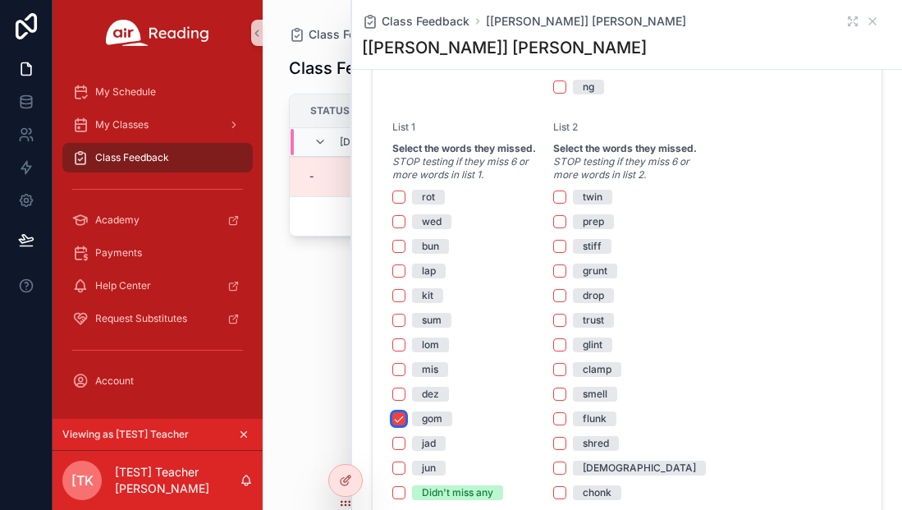
click at [401, 417] on button "gom" at bounding box center [399, 418] width 13 height 13
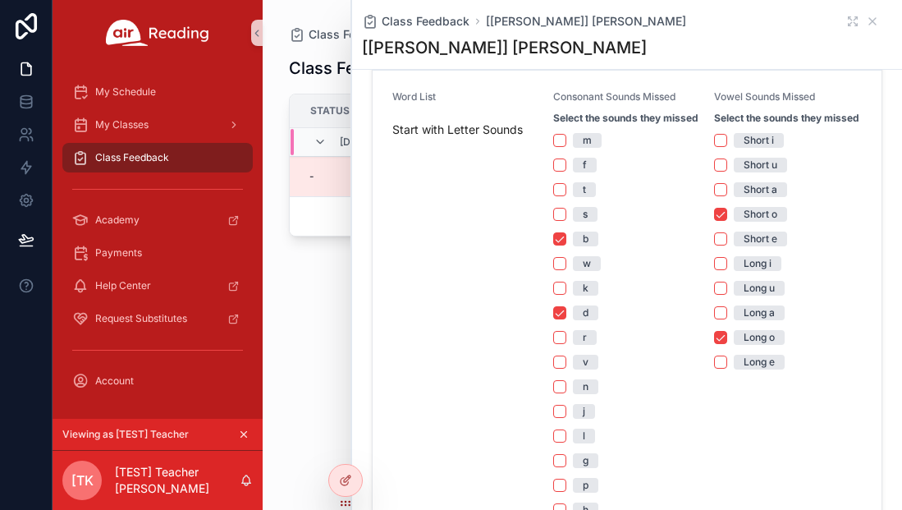
scroll to position [521, 0]
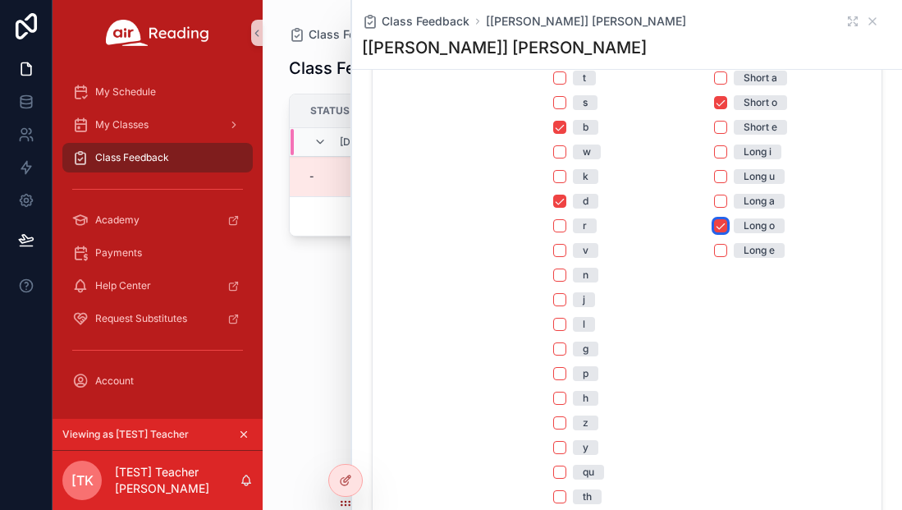
click at [724, 227] on button "Long o" at bounding box center [720, 225] width 13 height 13
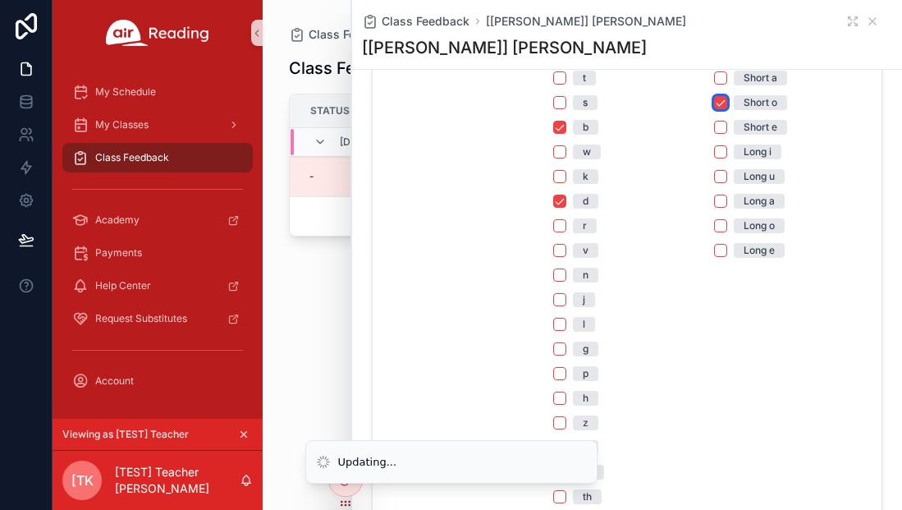
click at [723, 102] on button "Short o" at bounding box center [720, 102] width 13 height 13
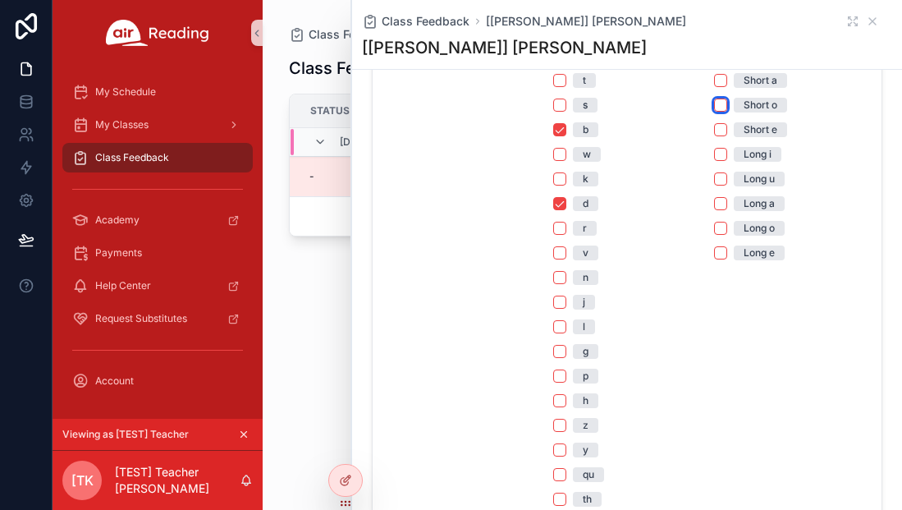
scroll to position [448, 0]
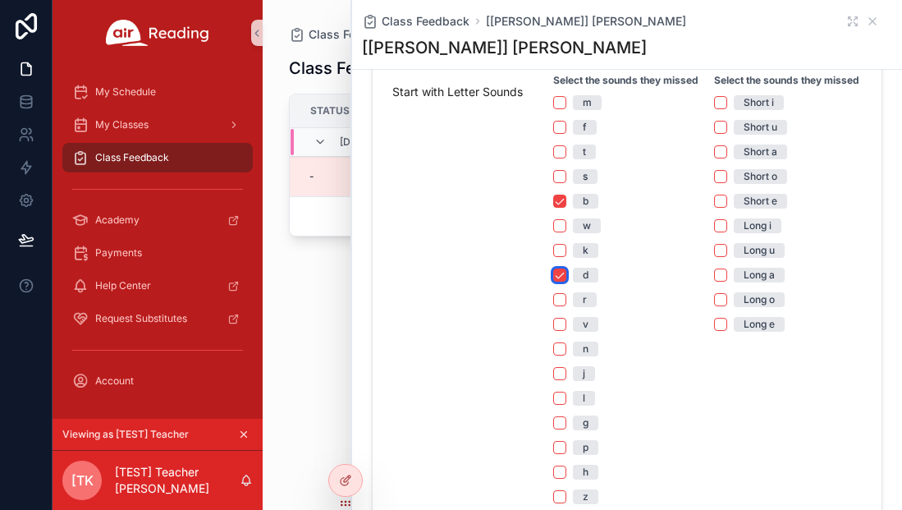
click at [562, 276] on button "d" at bounding box center [559, 275] width 13 height 13
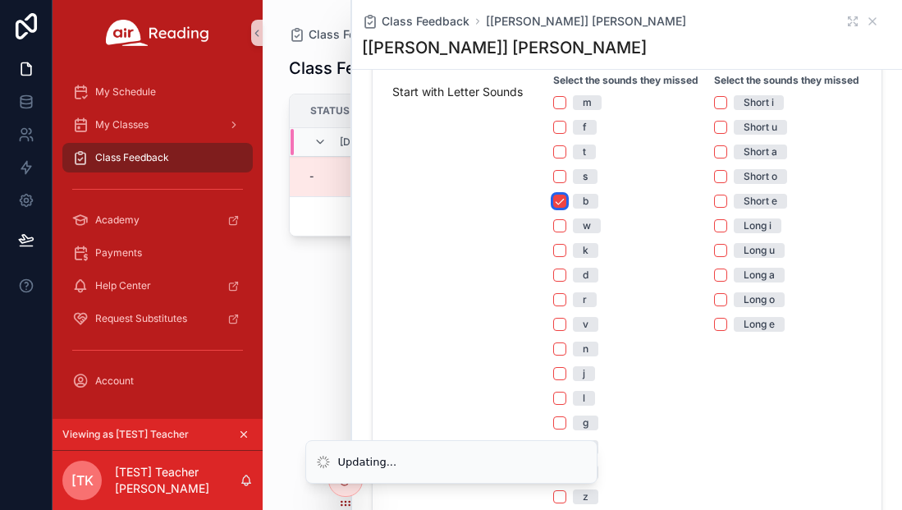
click at [562, 201] on button "b" at bounding box center [559, 201] width 13 height 13
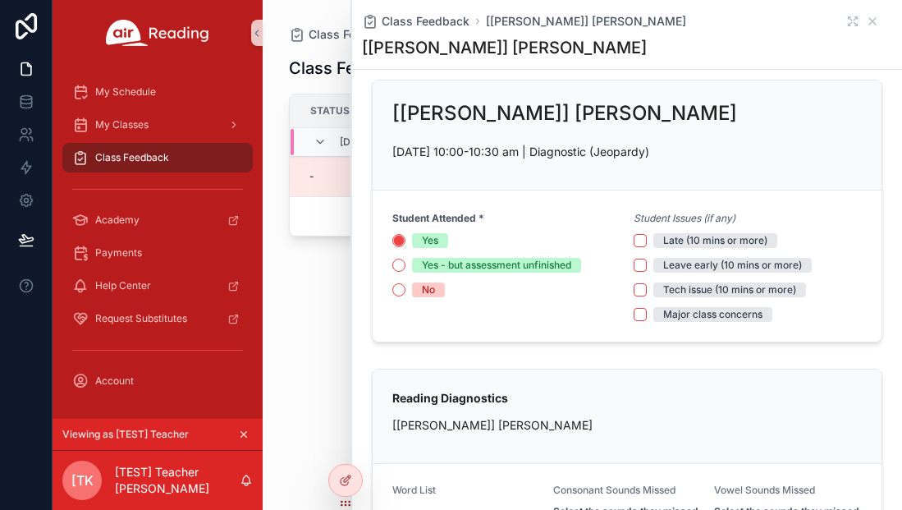
scroll to position [0, 0]
